Goal: Task Accomplishment & Management: Manage account settings

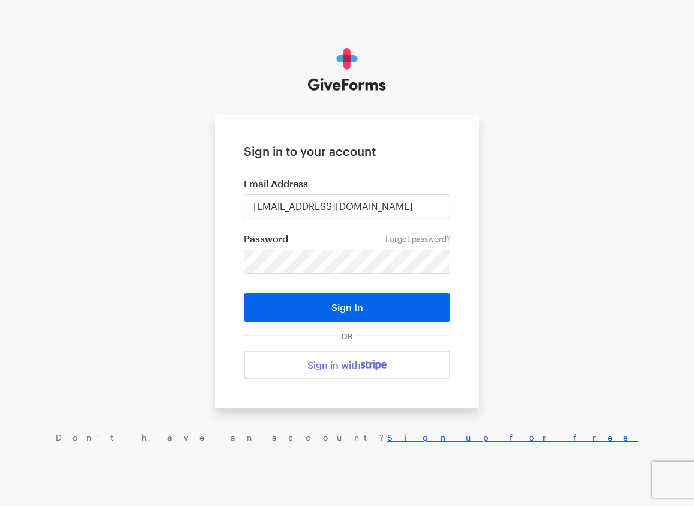
type input "mlee@justfund.us"
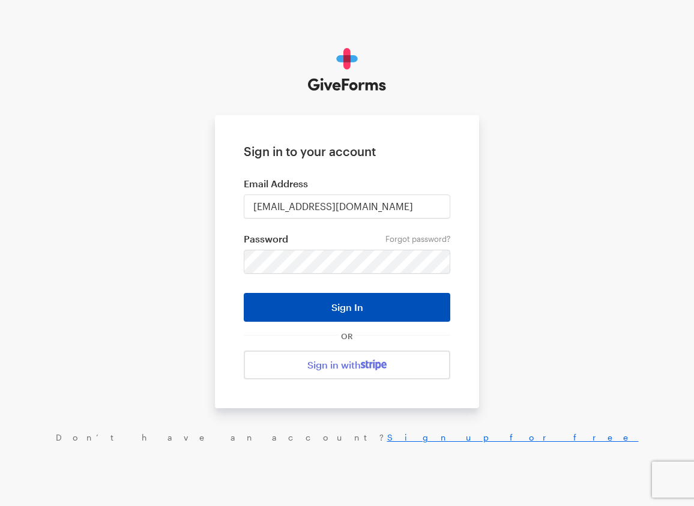
click at [324, 307] on button "Sign In" at bounding box center [347, 307] width 207 height 29
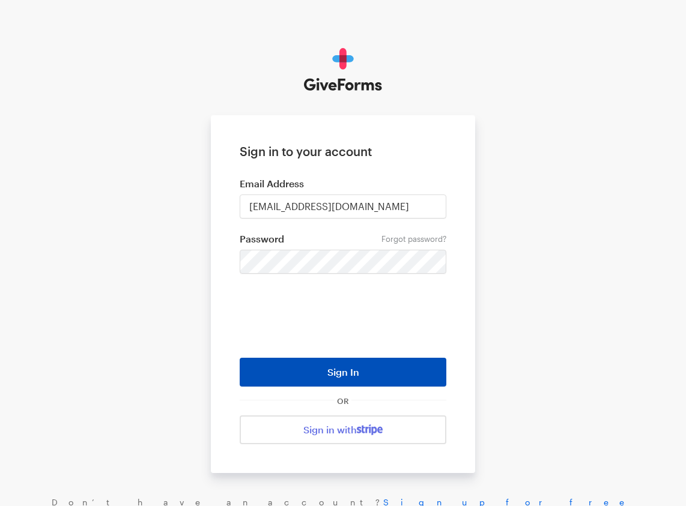
click at [312, 375] on button "Sign In" at bounding box center [343, 372] width 207 height 29
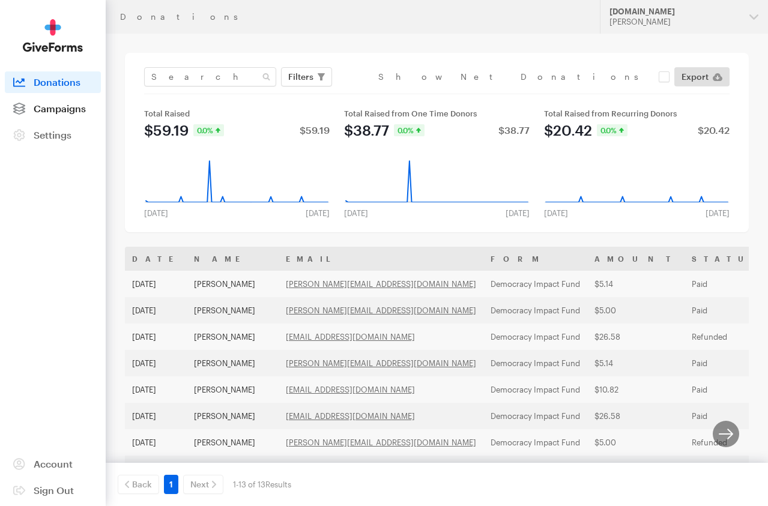
click at [56, 110] on span "Campaigns" at bounding box center [60, 108] width 52 height 11
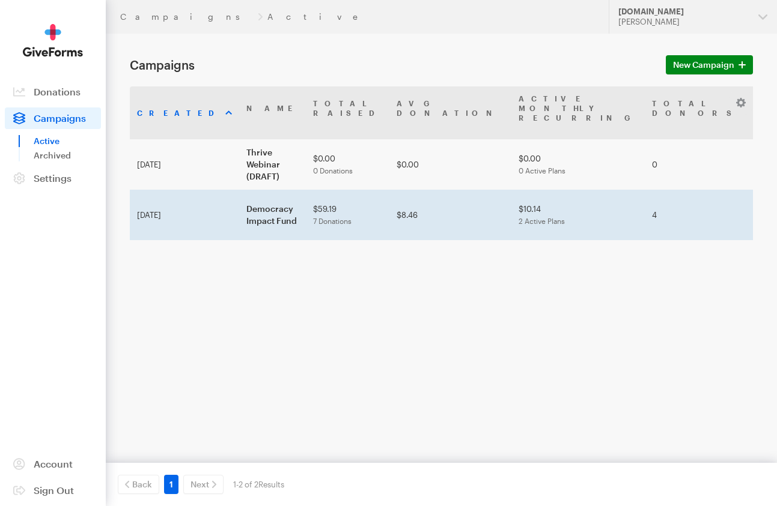
click at [239, 208] on td "Democracy Impact Fund" at bounding box center [272, 215] width 67 height 50
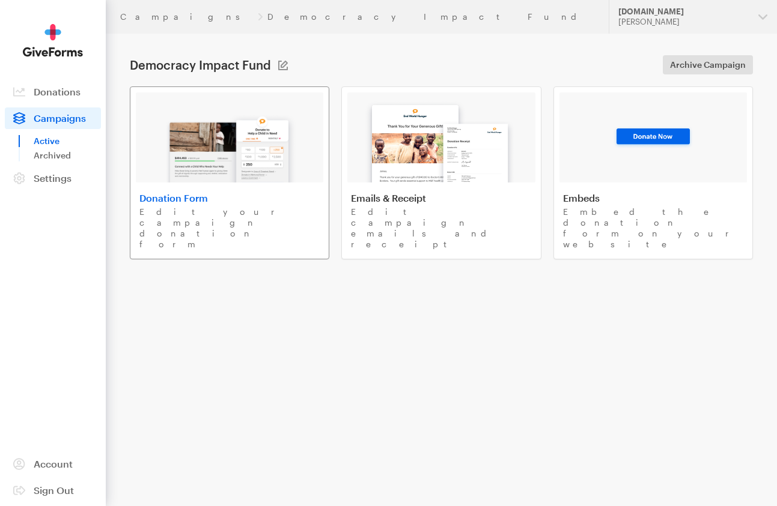
click at [240, 129] on img at bounding box center [229, 144] width 141 height 77
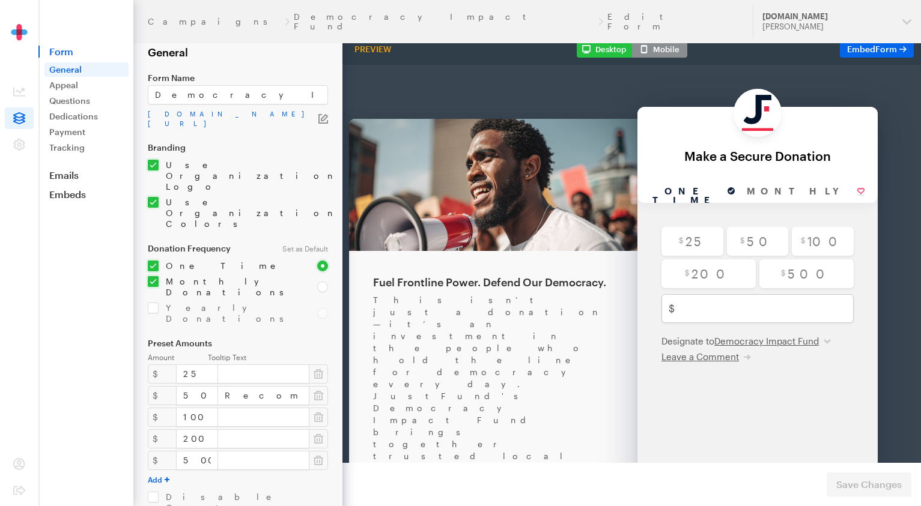
click at [78, 88] on link "Appeal" at bounding box center [86, 85] width 84 height 14
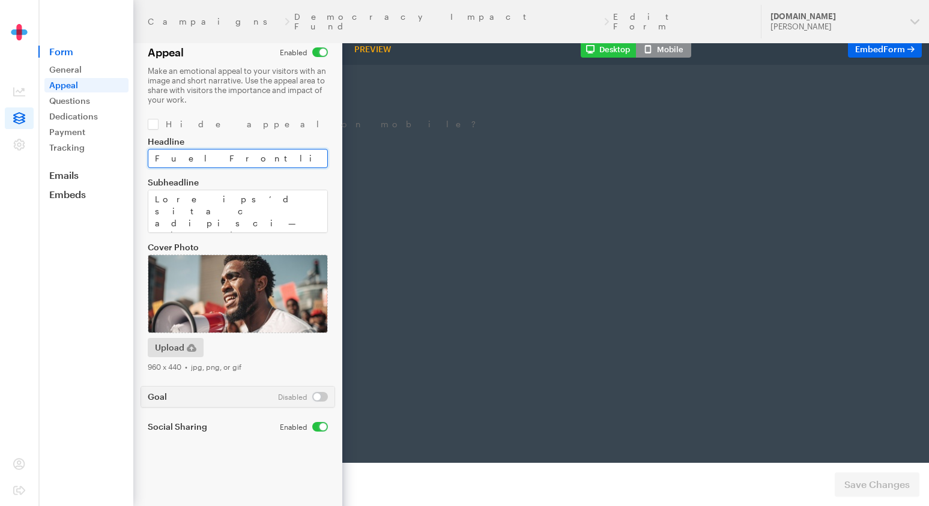
click at [268, 157] on input "Fuel Frontline Power. Defend Our Democracy." at bounding box center [238, 158] width 180 height 19
click at [267, 158] on input "Fuel Frontline Power. Defend Our Democracy." at bounding box center [238, 158] width 180 height 19
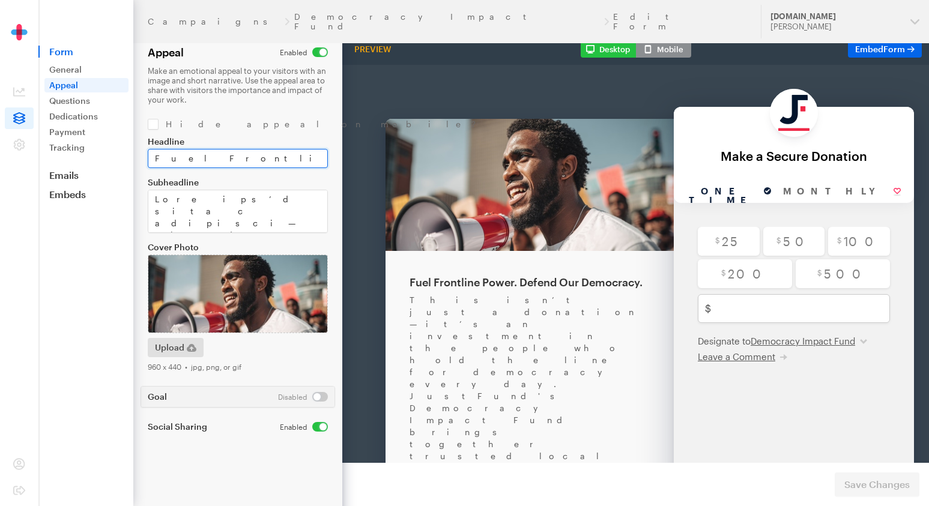
click at [267, 158] on input "Fuel Frontline Power. Defend Our Democracy." at bounding box center [238, 158] width 180 height 19
click at [291, 159] on input "Fuel Frontline Power. Defend Our Democracy." at bounding box center [238, 158] width 180 height 19
paste input "Democracy is under threat. We have a blueprint for renewal."
drag, startPoint x: 291, startPoint y: 159, endPoint x: 297, endPoint y: 157, distance: 6.1
click at [290, 159] on input "Fuel Frontline Power. Defend Our Democracy." at bounding box center [238, 158] width 180 height 19
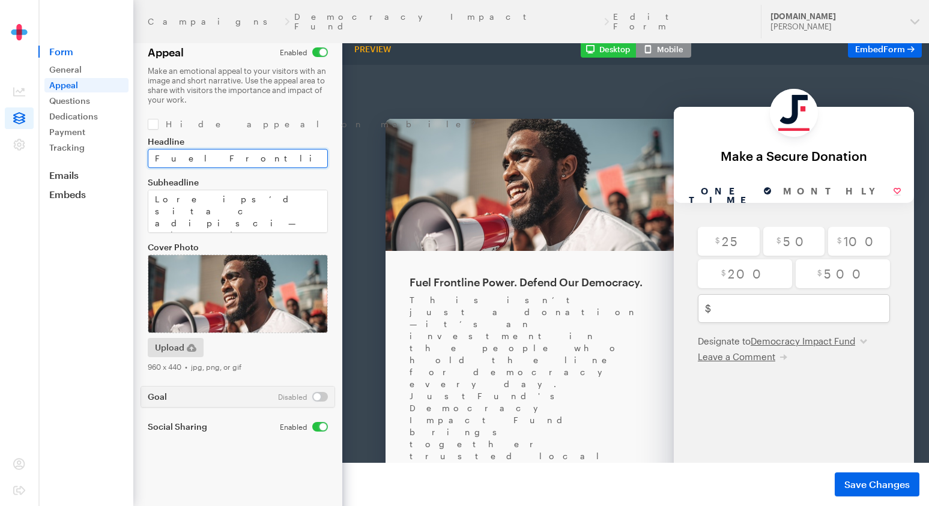
click at [297, 157] on input "Fuel Frontline Power. Defend Our DDemocracy is under threat. We have a blueprin…" at bounding box center [238, 158] width 180 height 19
drag, startPoint x: 297, startPoint y: 157, endPoint x: 322, endPoint y: 160, distance: 26.0
click at [296, 157] on input "Fuel Frontline Power. Defend Our DDemocracy is under threat. We have a blueprin…" at bounding box center [238, 158] width 180 height 19
click at [319, 160] on input "Fuel Frontline Power. Defend Our DDemocracy is under threat. We have a blueprin…" at bounding box center [238, 158] width 180 height 19
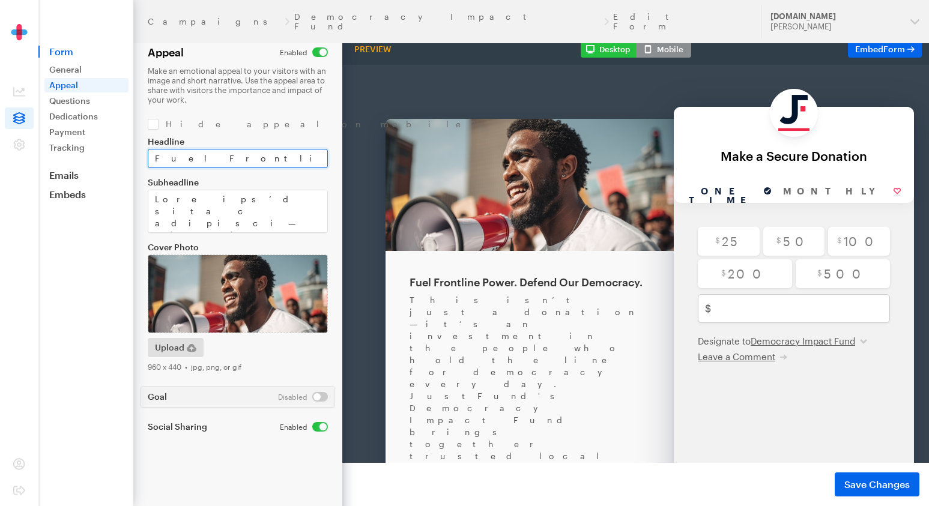
click at [291, 162] on input "Fuel Frontline Power. Defend Our DDemocracy is under threat. We have a blueprin…" at bounding box center [238, 158] width 180 height 19
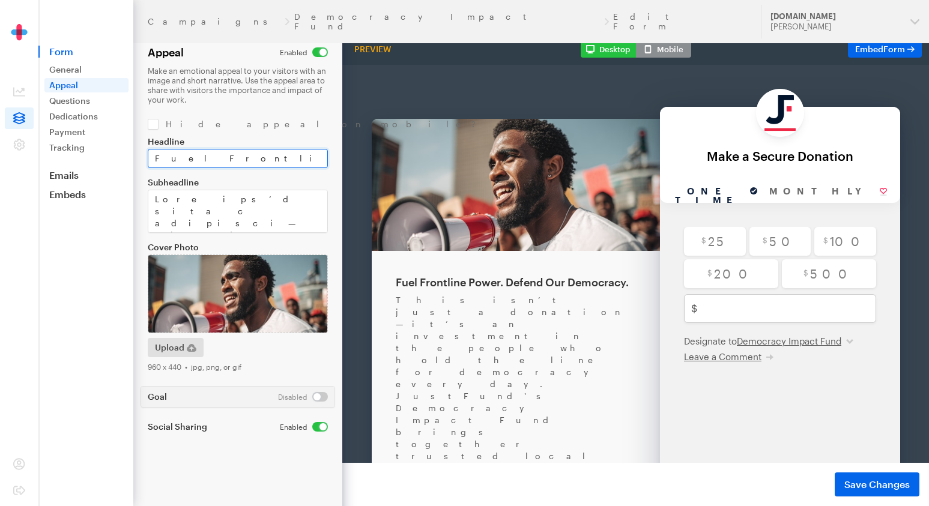
paste input "Democracy is under threat. We have a blueprint for renewal."
type input "Fuel Frontline Power. Defend Our DDemocracy is under threat. We have a blueprin…"
click at [308, 158] on input "Fuel Frontline Power. Defend Our DDemocracy is under threat. We have a blueprin…" at bounding box center [238, 158] width 180 height 19
click at [307, 158] on input "Fuel Frontline Power. Defend Our DDemocracy is under threat. We have a blueprin…" at bounding box center [238, 158] width 180 height 19
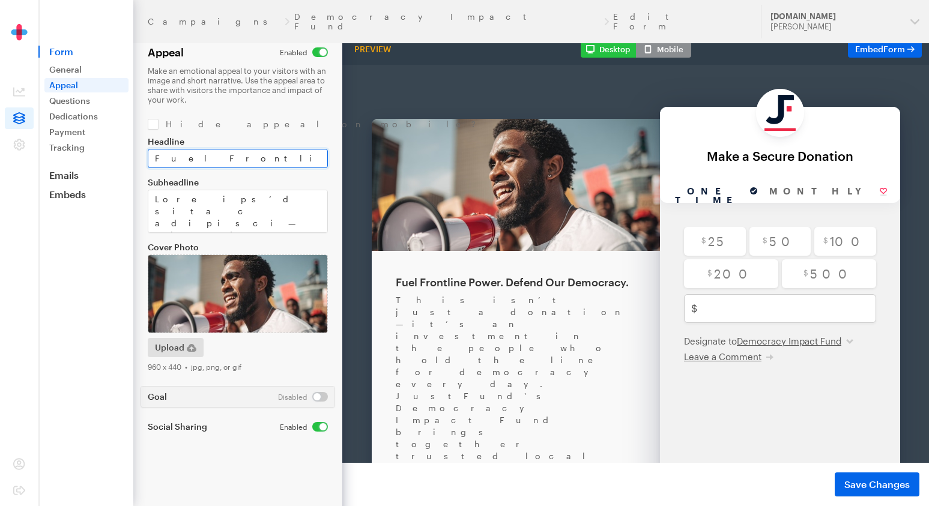
click at [307, 158] on input "Fuel Frontline Power. Defend Our DDemocracy is under threat. We have a blueprin…" at bounding box center [238, 158] width 180 height 19
paste input "Democracy is under threat. We have a blueprint for renewal."
type input "Democracy is under threat. We have a blueprint for renewal."
click at [883, 484] on span "Save Changes" at bounding box center [876, 484] width 65 height 14
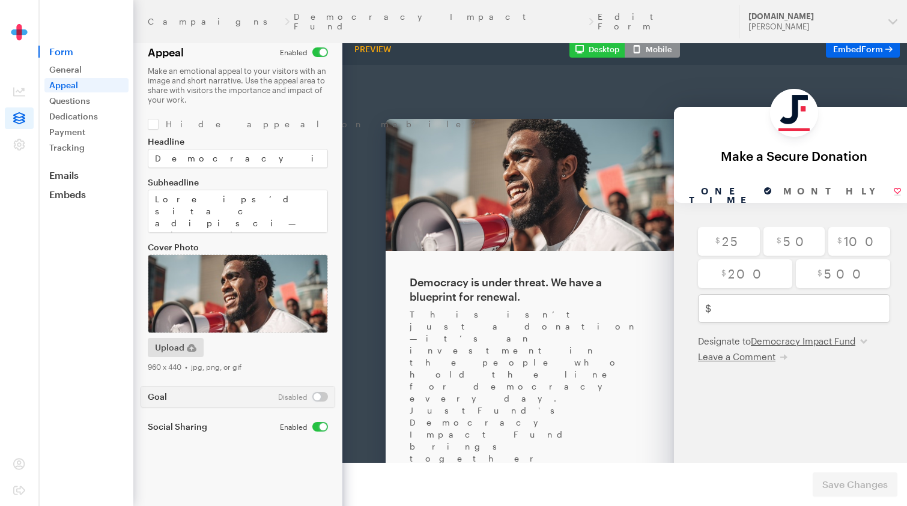
click at [369, 67] on div "Back About this Fundraiser Back Democracy is under threat. We have a blueprint …" at bounding box center [649, 335] width 615 height 603
